Goal: Task Accomplishment & Management: Use online tool/utility

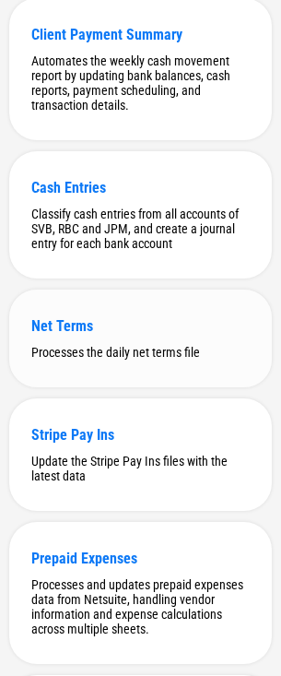
click at [83, 323] on div "Net Terms Processes the daily net terms file" at bounding box center [140, 339] width 263 height 98
